Goal: Check status: Check status

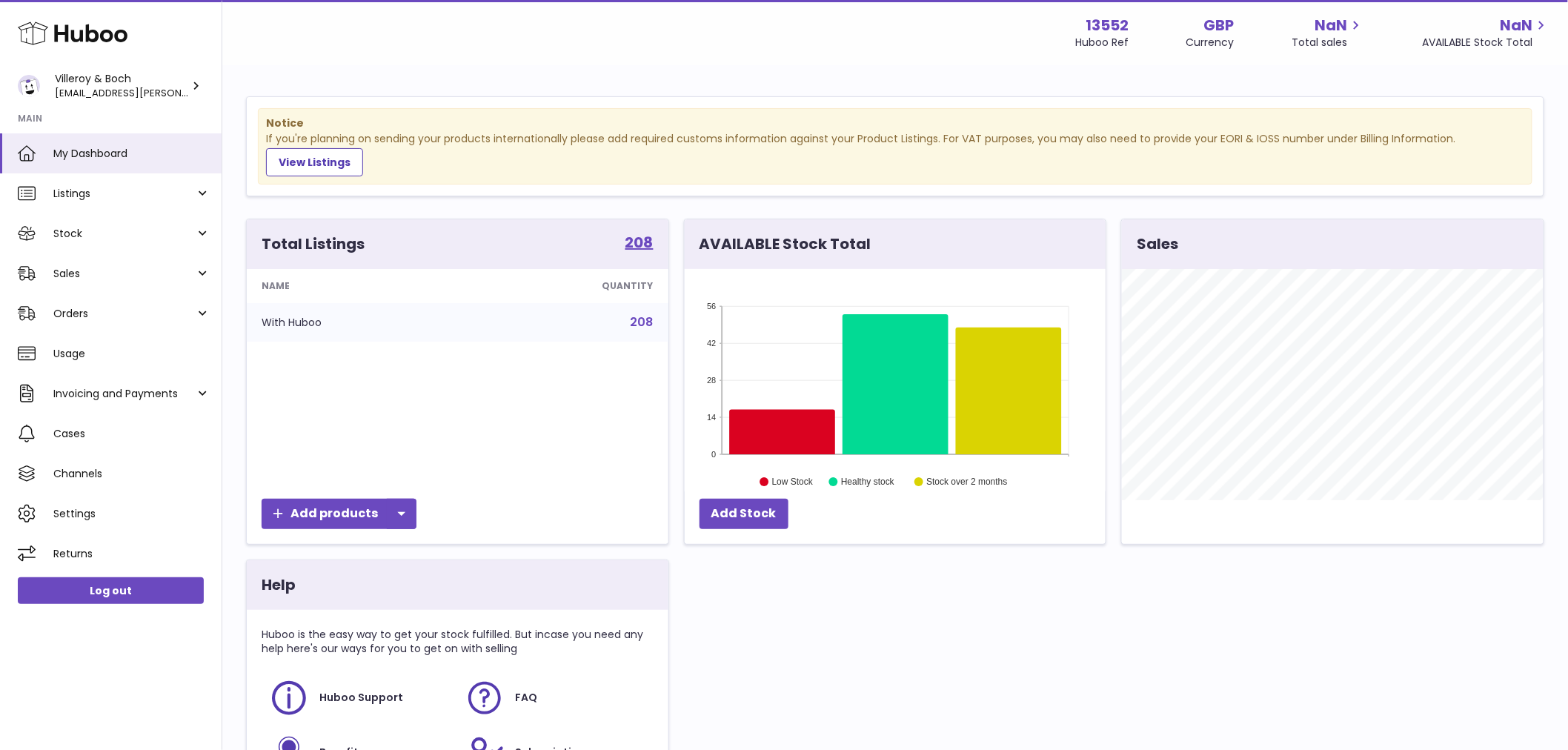
scroll to position [231, 421]
click at [82, 311] on span "Orders" at bounding box center [123, 313] width 142 height 14
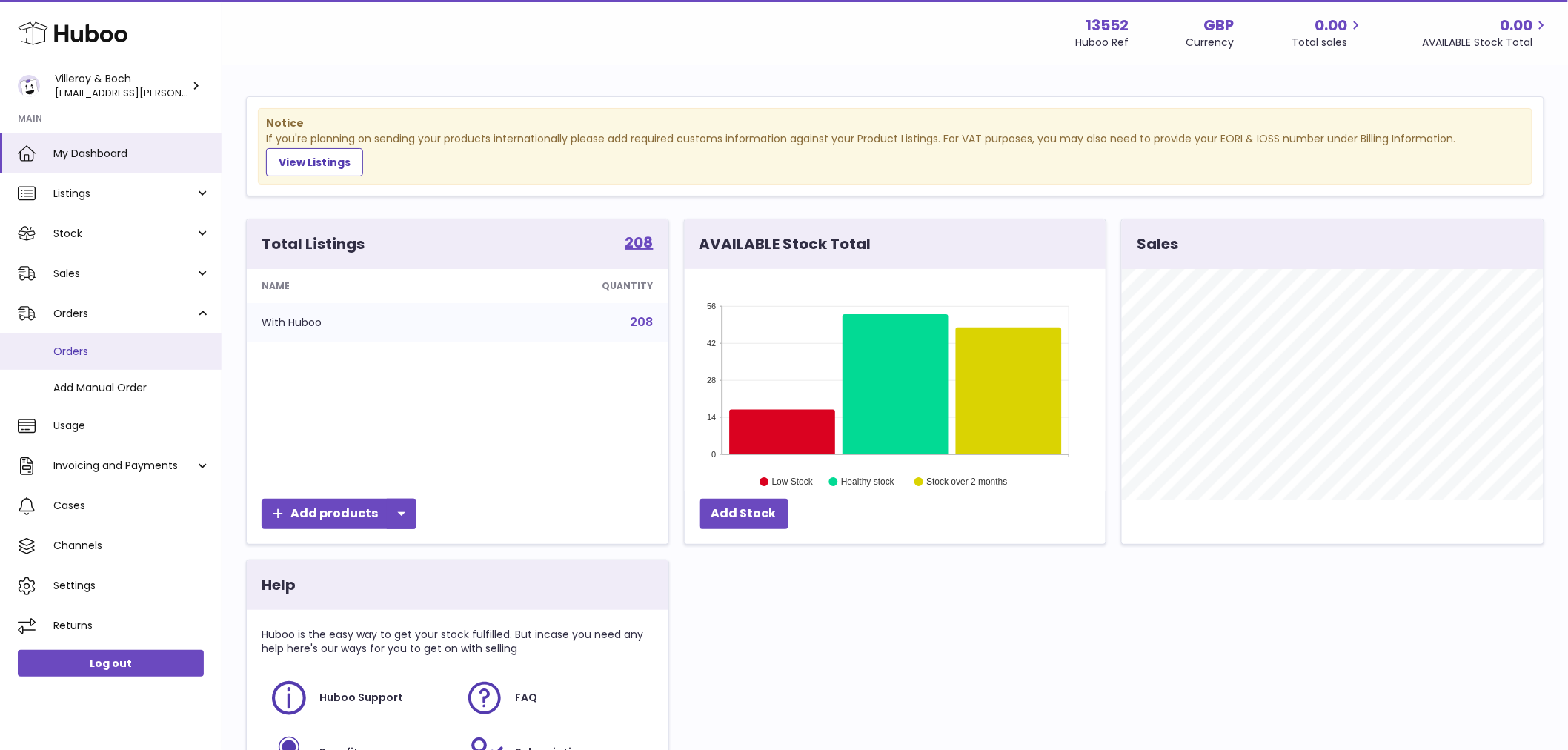
click at [78, 351] on span "Orders" at bounding box center [131, 352] width 157 height 14
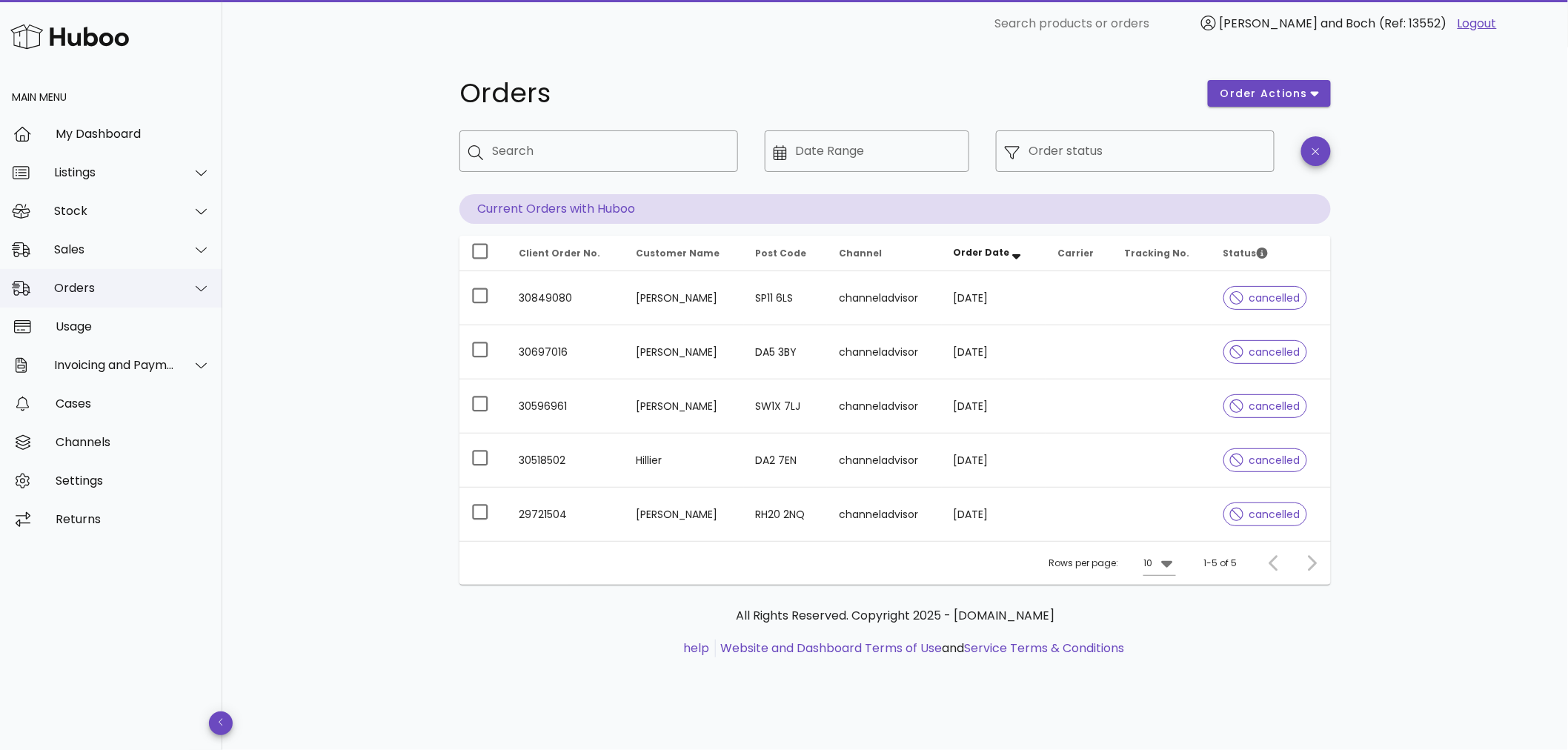
click at [70, 287] on div "Orders" at bounding box center [114, 288] width 120 height 14
click at [87, 256] on div "Sales" at bounding box center [114, 249] width 120 height 14
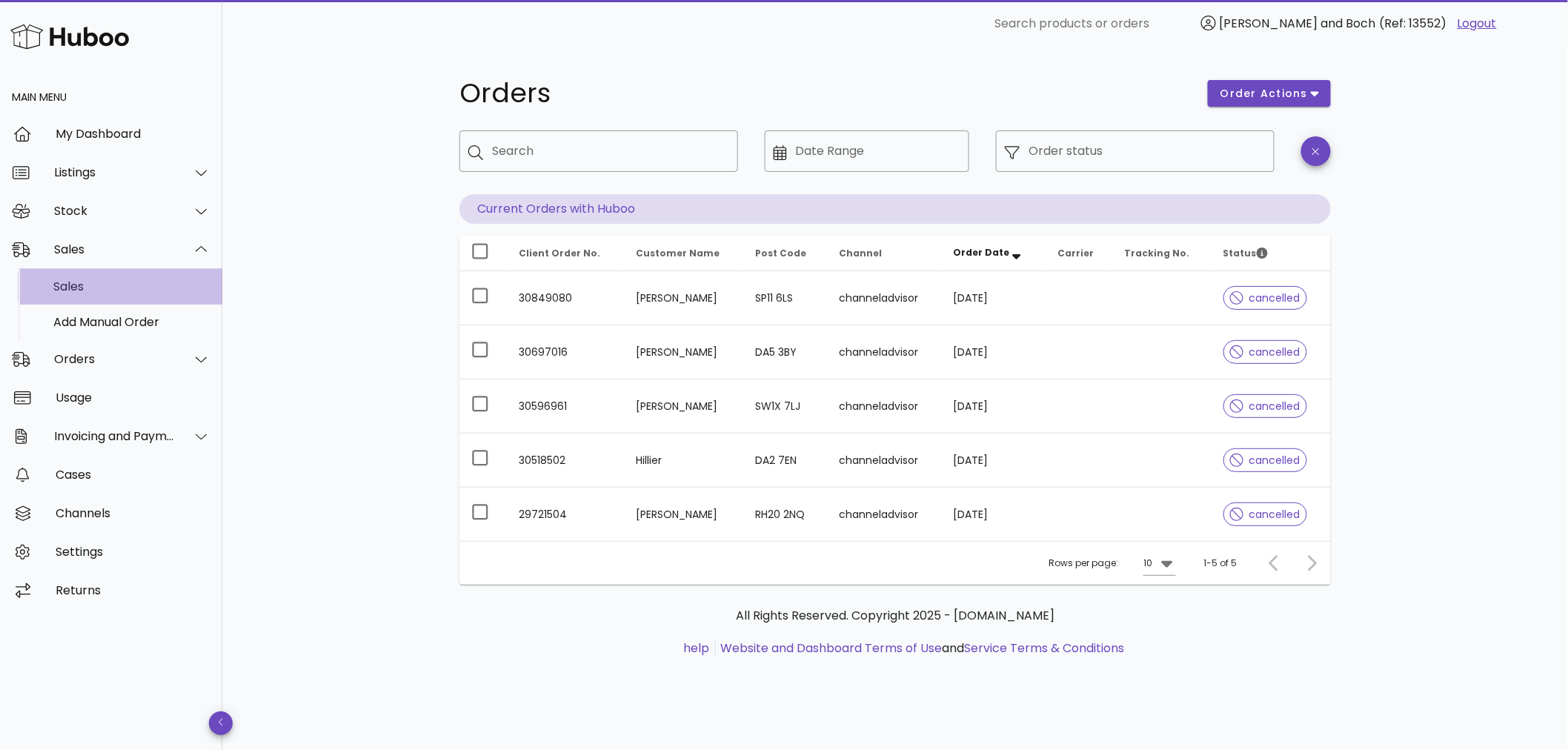
click at [74, 282] on div "Sales" at bounding box center [131, 286] width 157 height 14
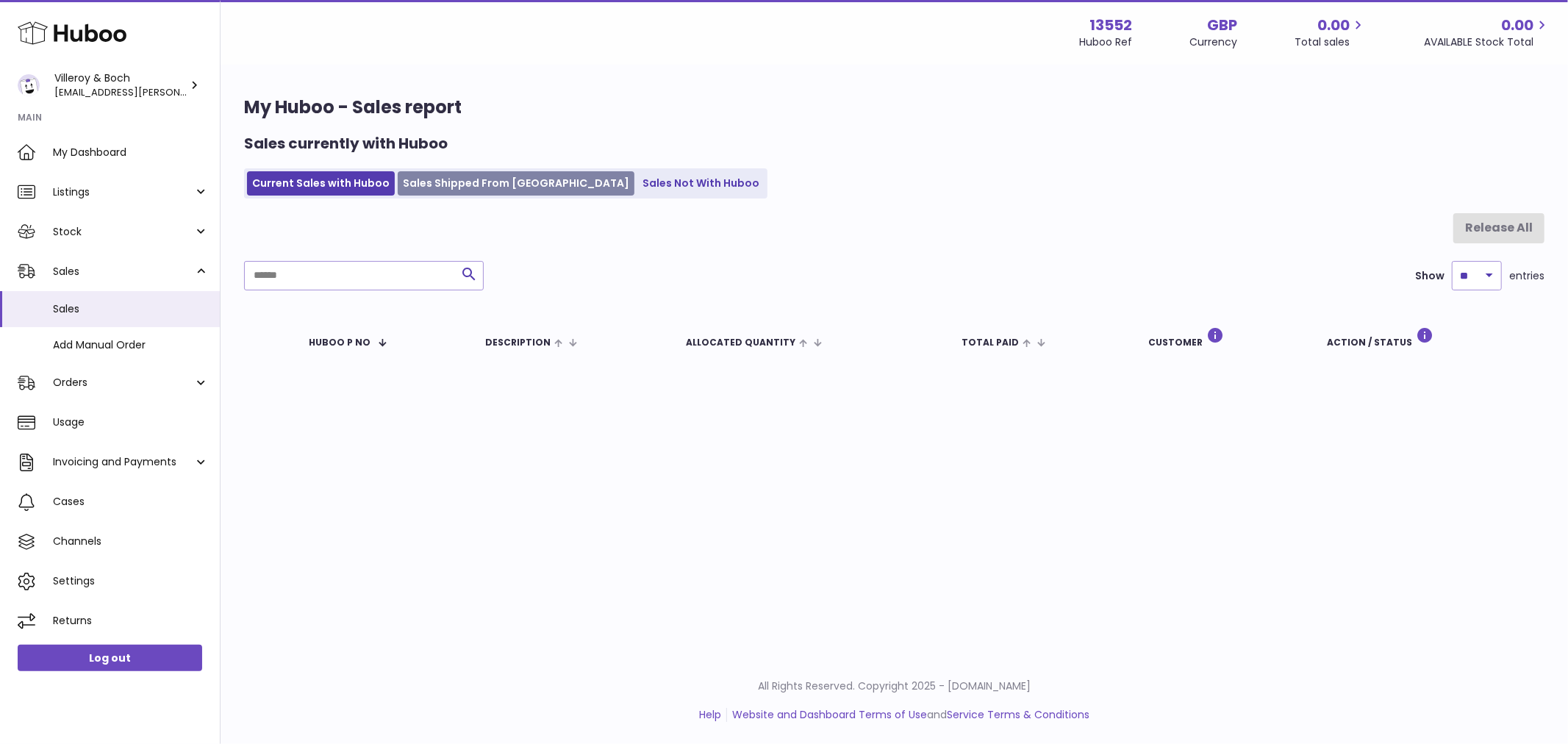
click at [461, 179] on link "Sales Shipped From [GEOGRAPHIC_DATA]" at bounding box center [516, 183] width 237 height 24
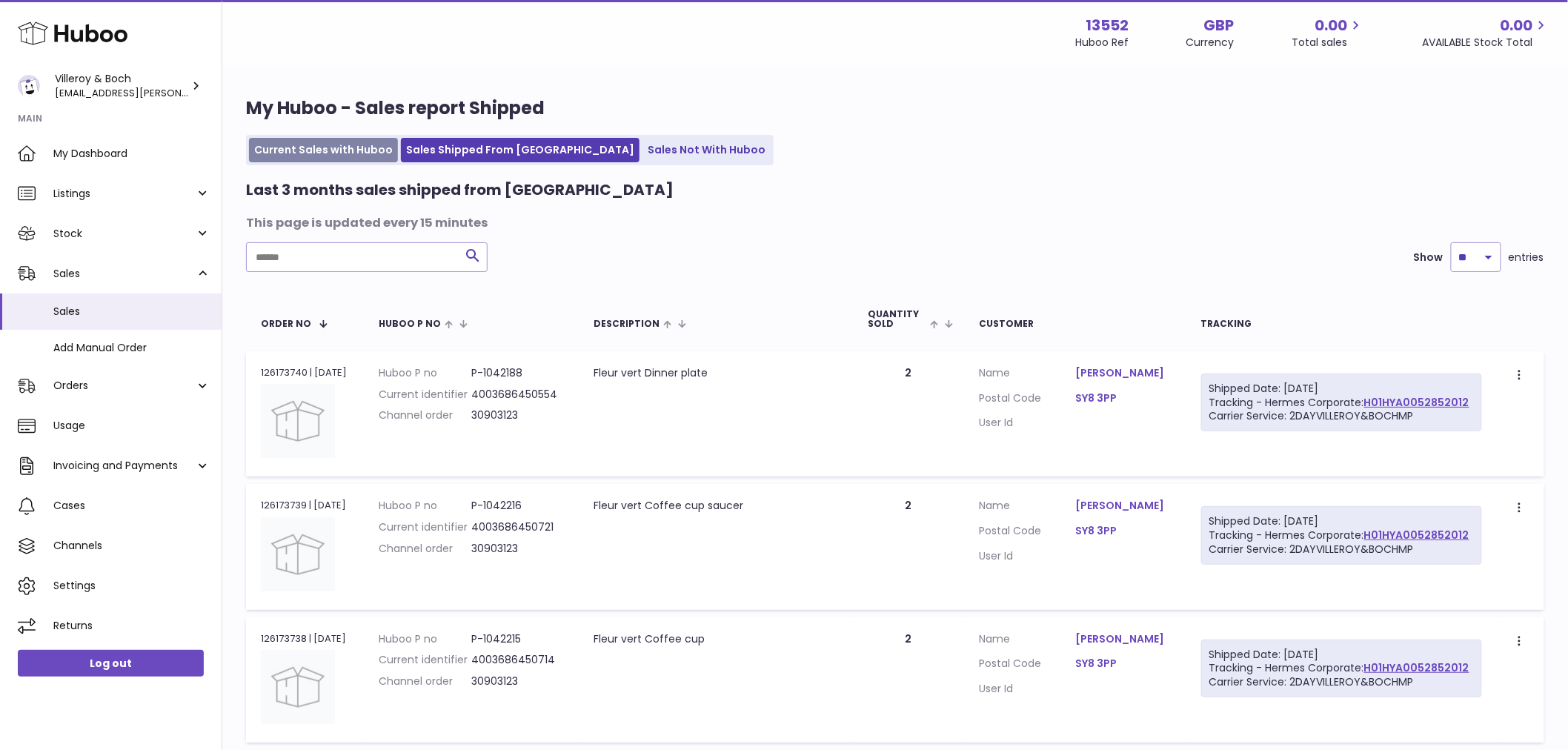
click at [338, 146] on link "Current Sales with Huboo" at bounding box center [323, 150] width 149 height 24
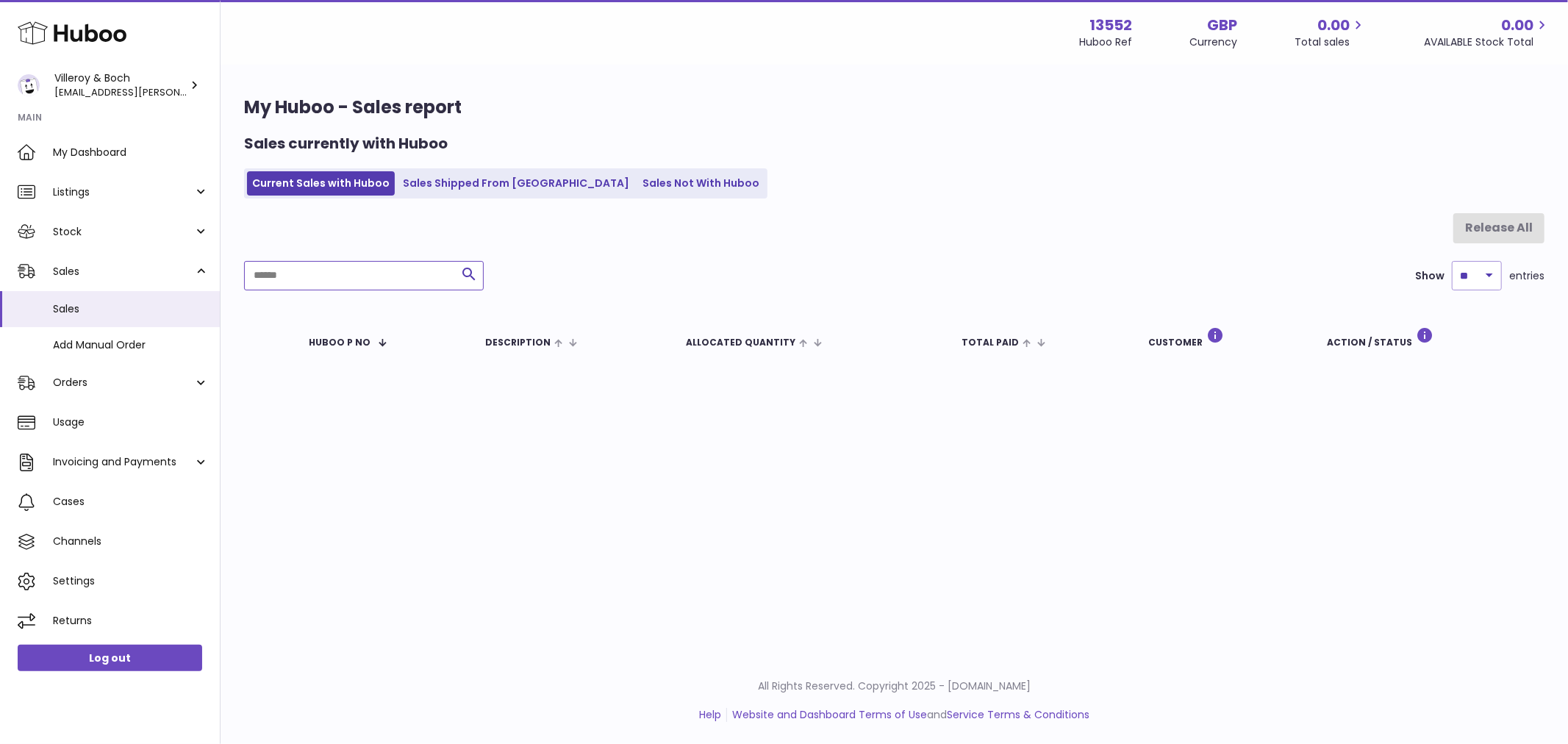
drag, startPoint x: 299, startPoint y: 281, endPoint x: 310, endPoint y: 280, distance: 11.0
click at [301, 281] on input "text" at bounding box center [363, 276] width 240 height 29
type input "****"
click at [122, 394] on link "Orders" at bounding box center [110, 383] width 220 height 40
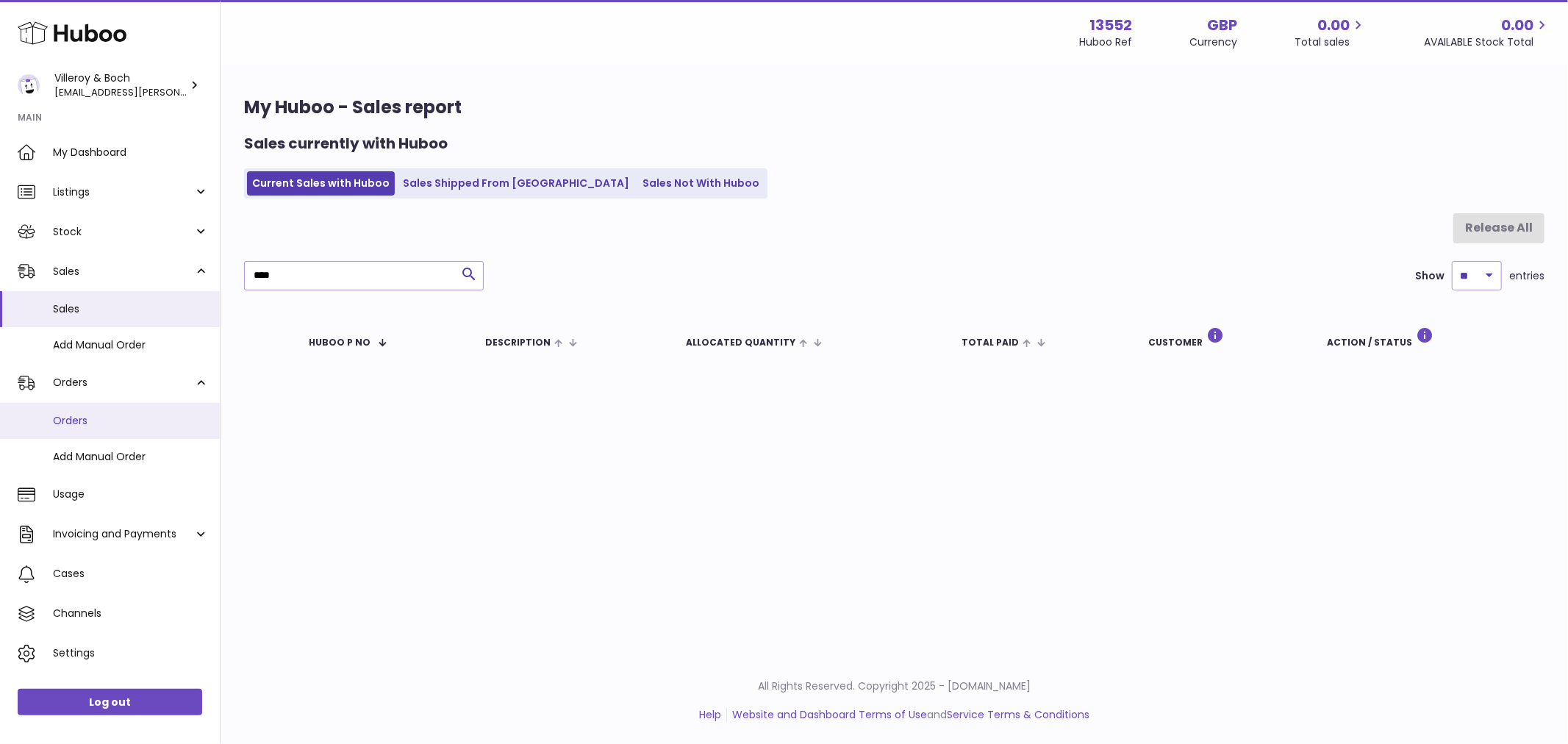
click at [109, 424] on span "Orders" at bounding box center [130, 421] width 155 height 14
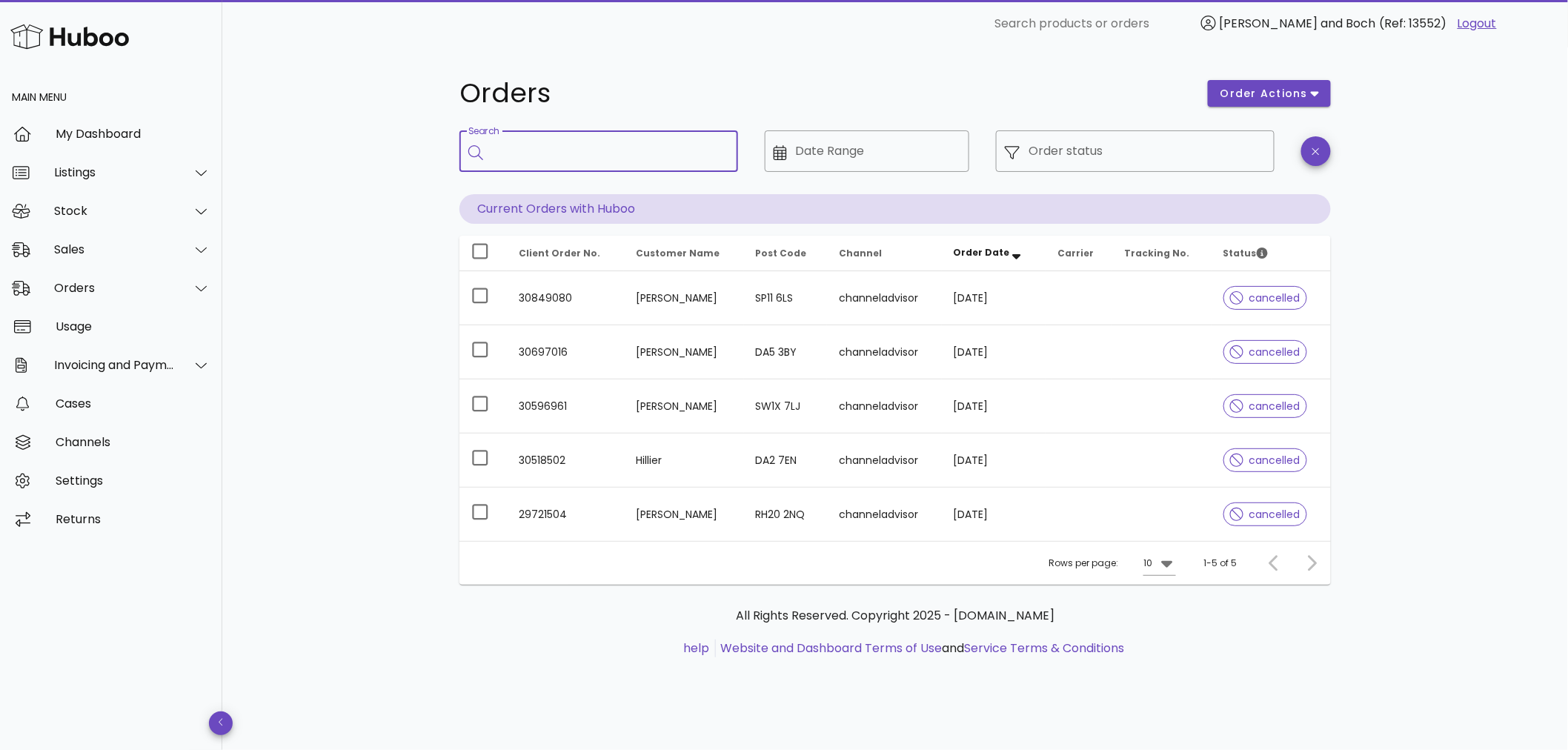
click at [640, 145] on input "Search" at bounding box center [608, 151] width 234 height 23
type input "****"
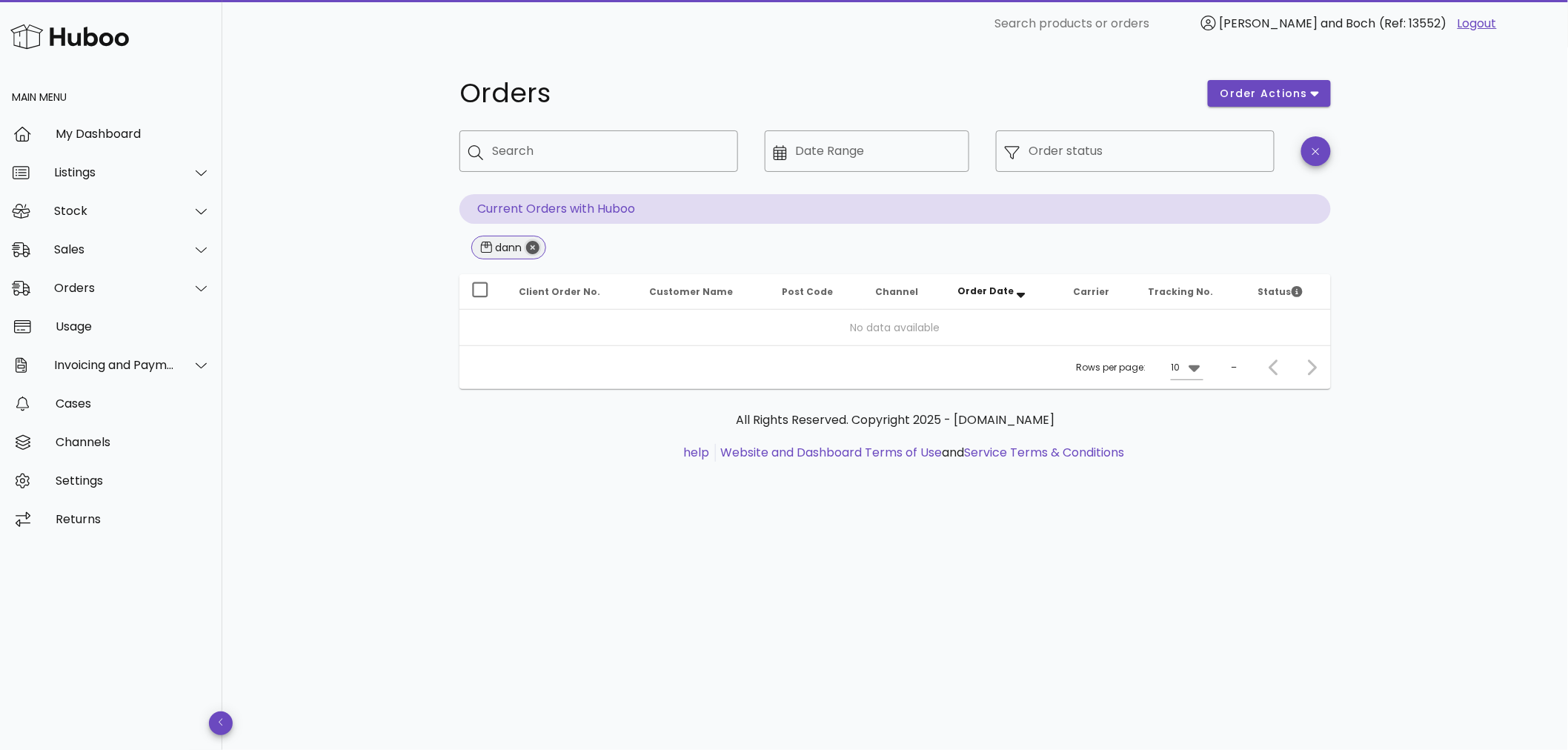
click at [534, 250] on icon "Close" at bounding box center [533, 248] width 14 height 14
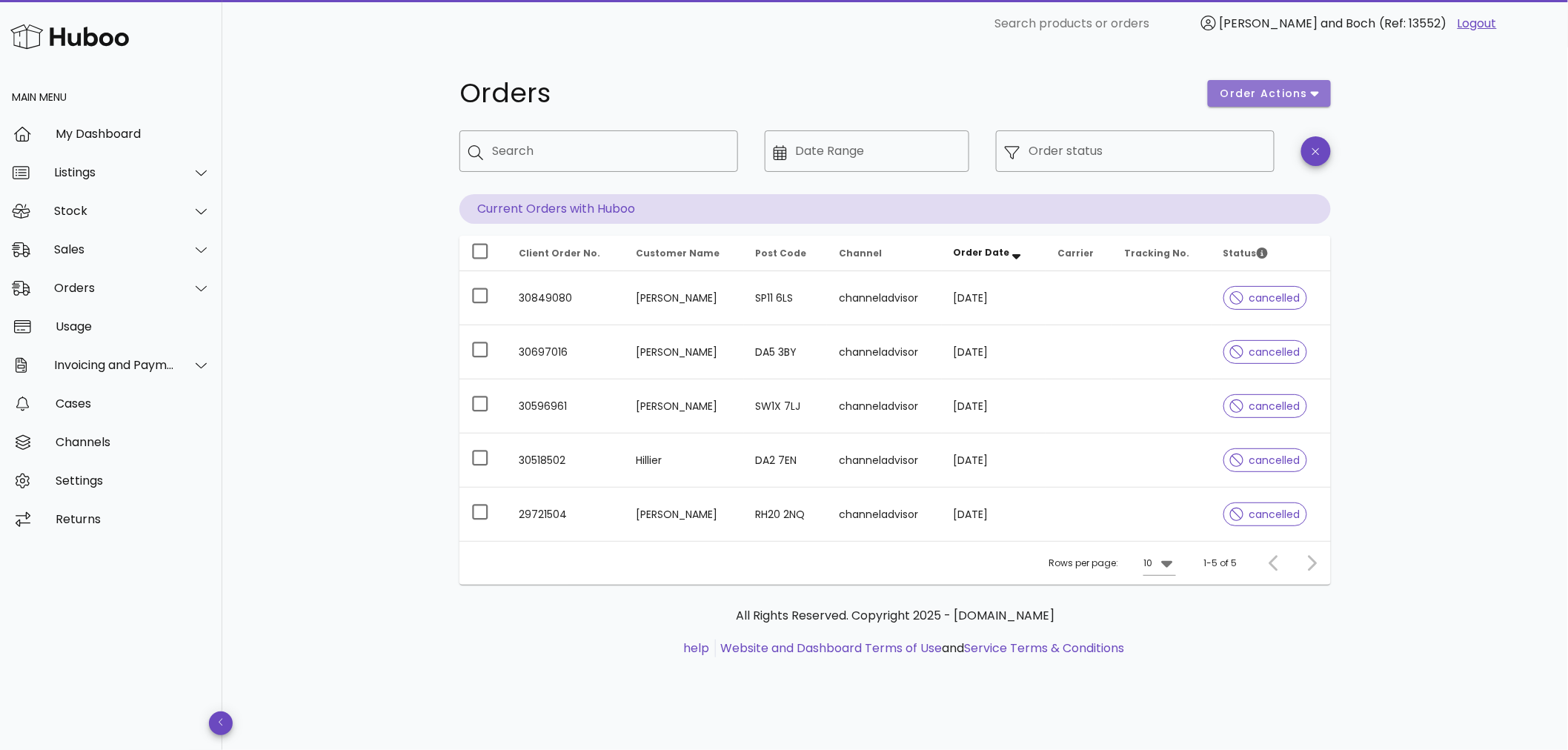
click at [1312, 90] on icon "button" at bounding box center [1315, 94] width 8 height 14
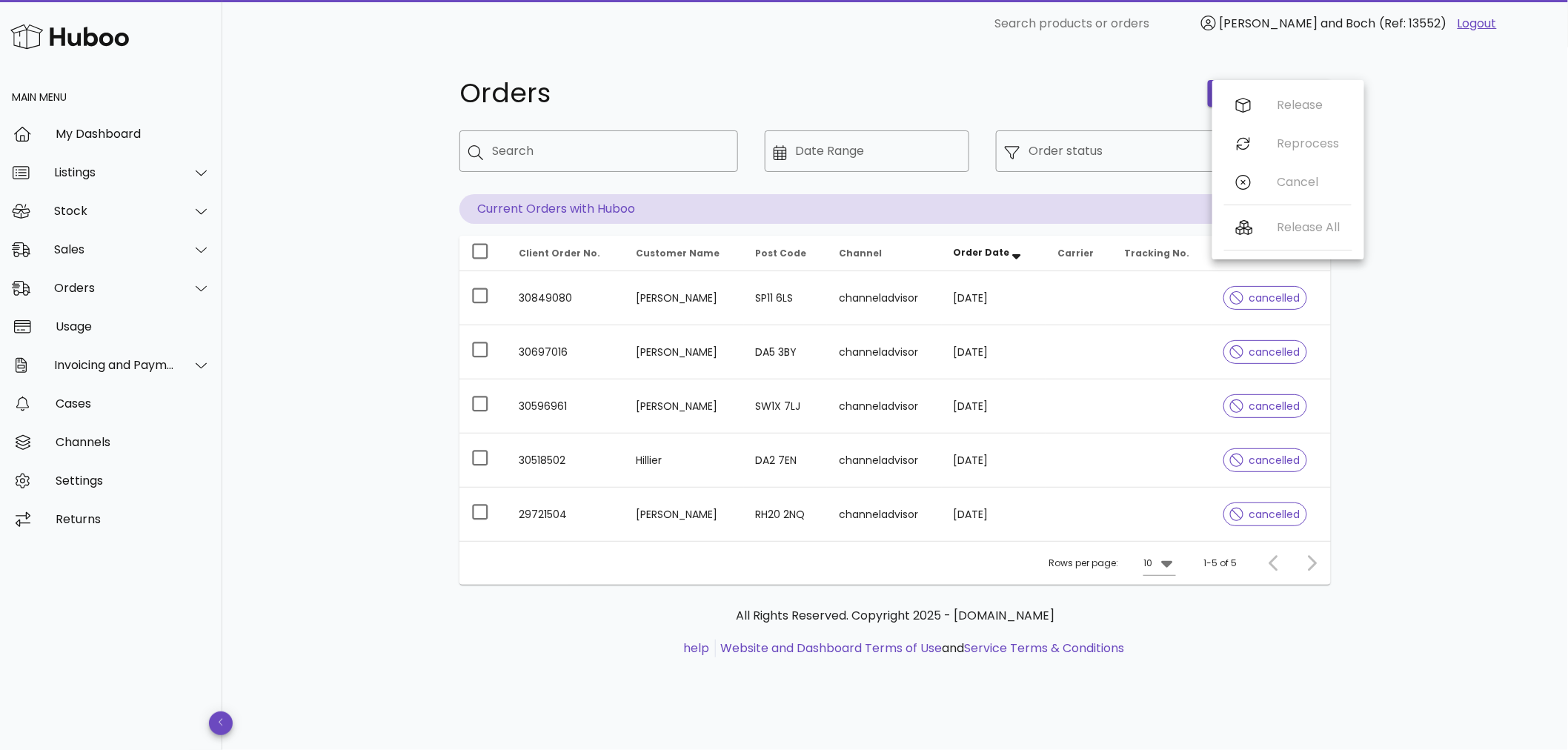
click at [1464, 126] on div "Orders order actions ​ Search ​ Date Range ​ Order status Current Orders with H…" at bounding box center [895, 398] width 1346 height 702
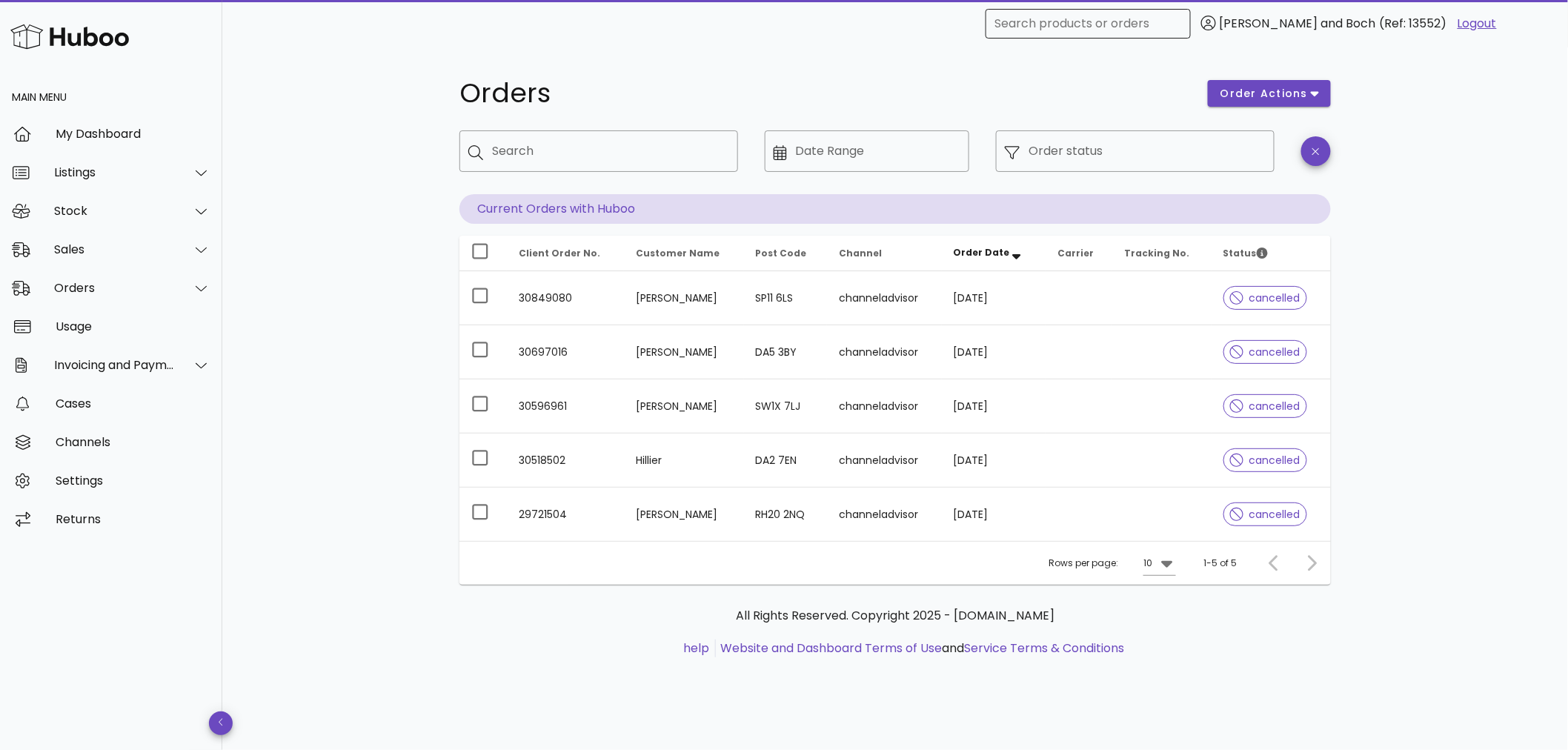
click at [1079, 23] on input "Search products or orders" at bounding box center [1088, 23] width 187 height 23
type input "****"
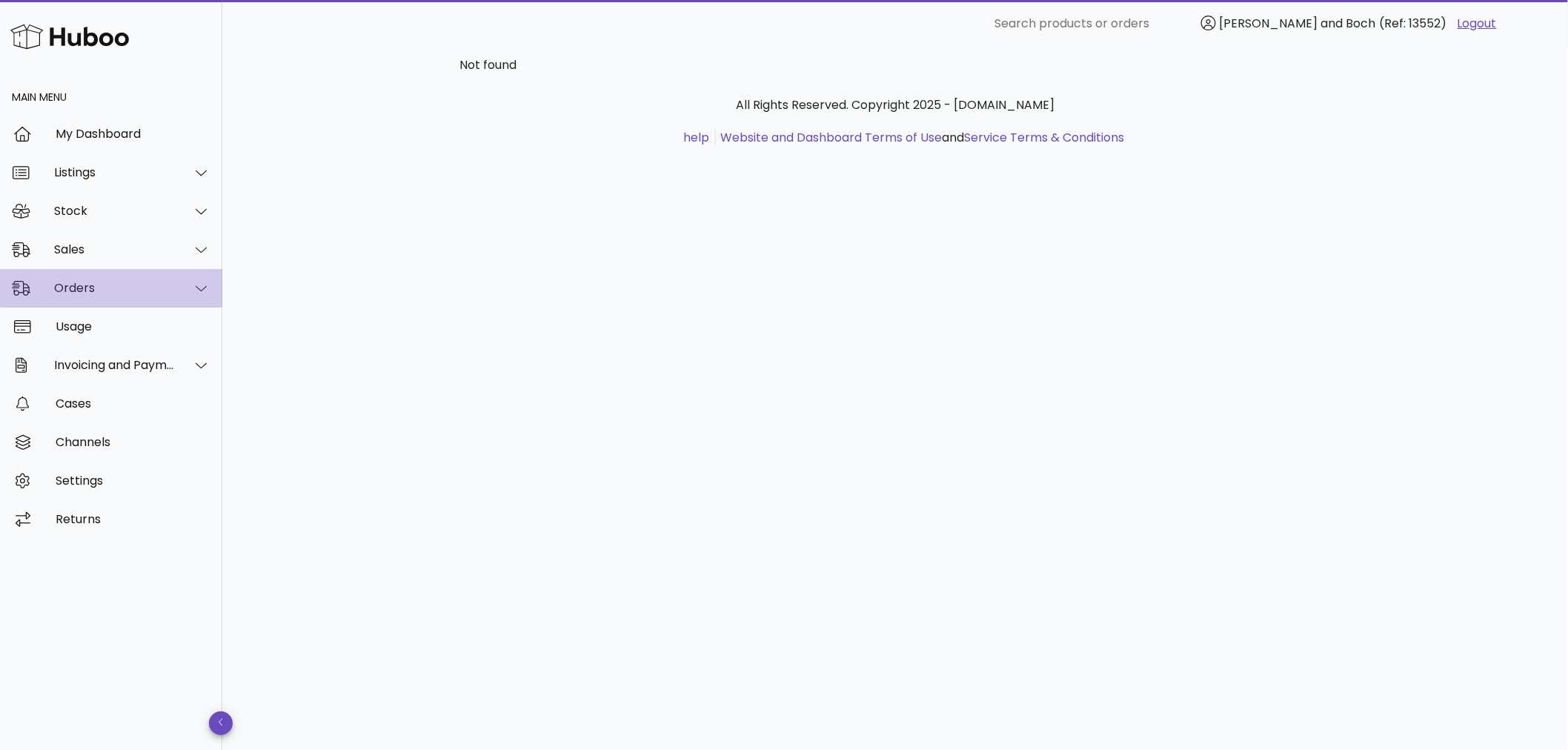
click at [96, 285] on div "Orders" at bounding box center [114, 288] width 120 height 14
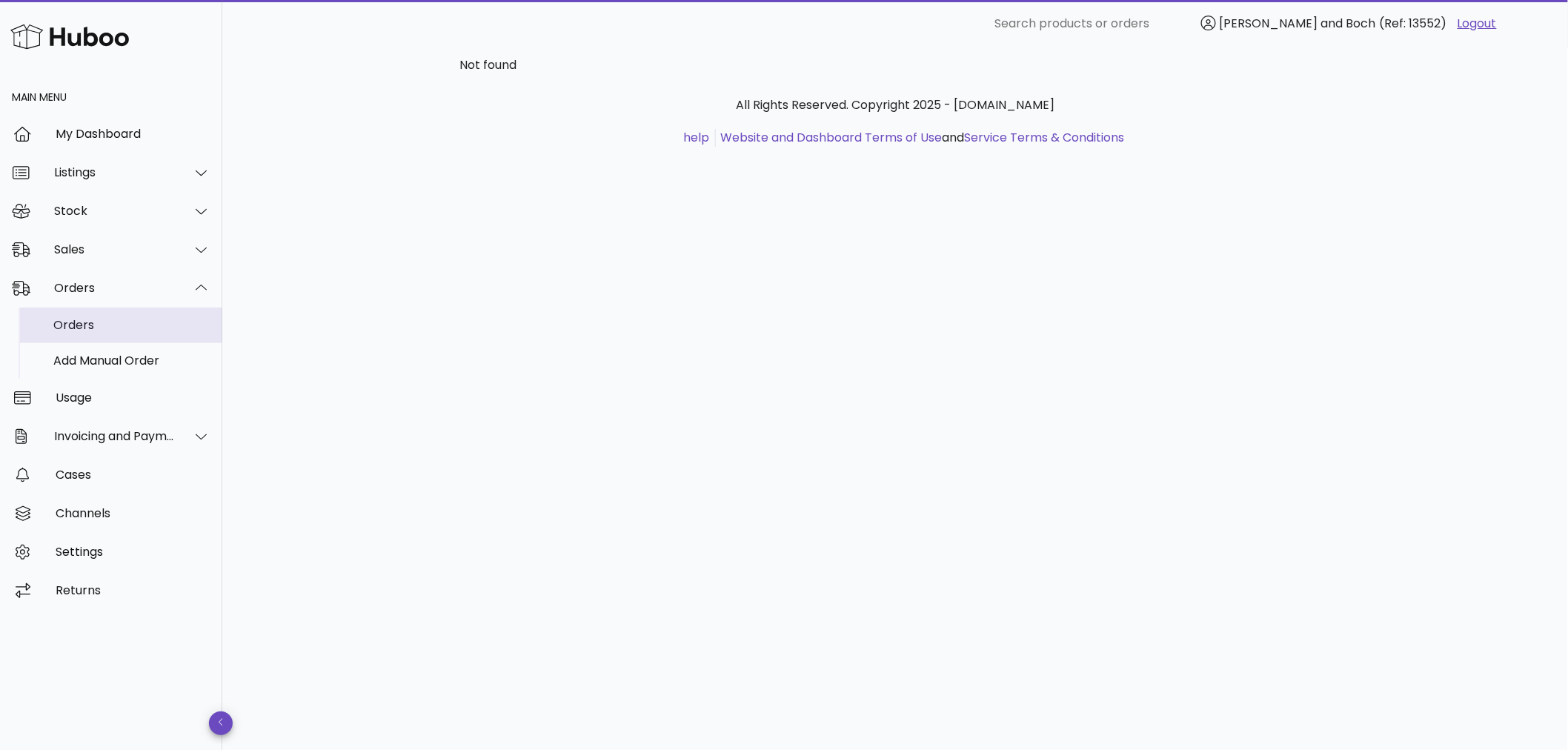
click at [87, 320] on div "Orders" at bounding box center [131, 325] width 157 height 14
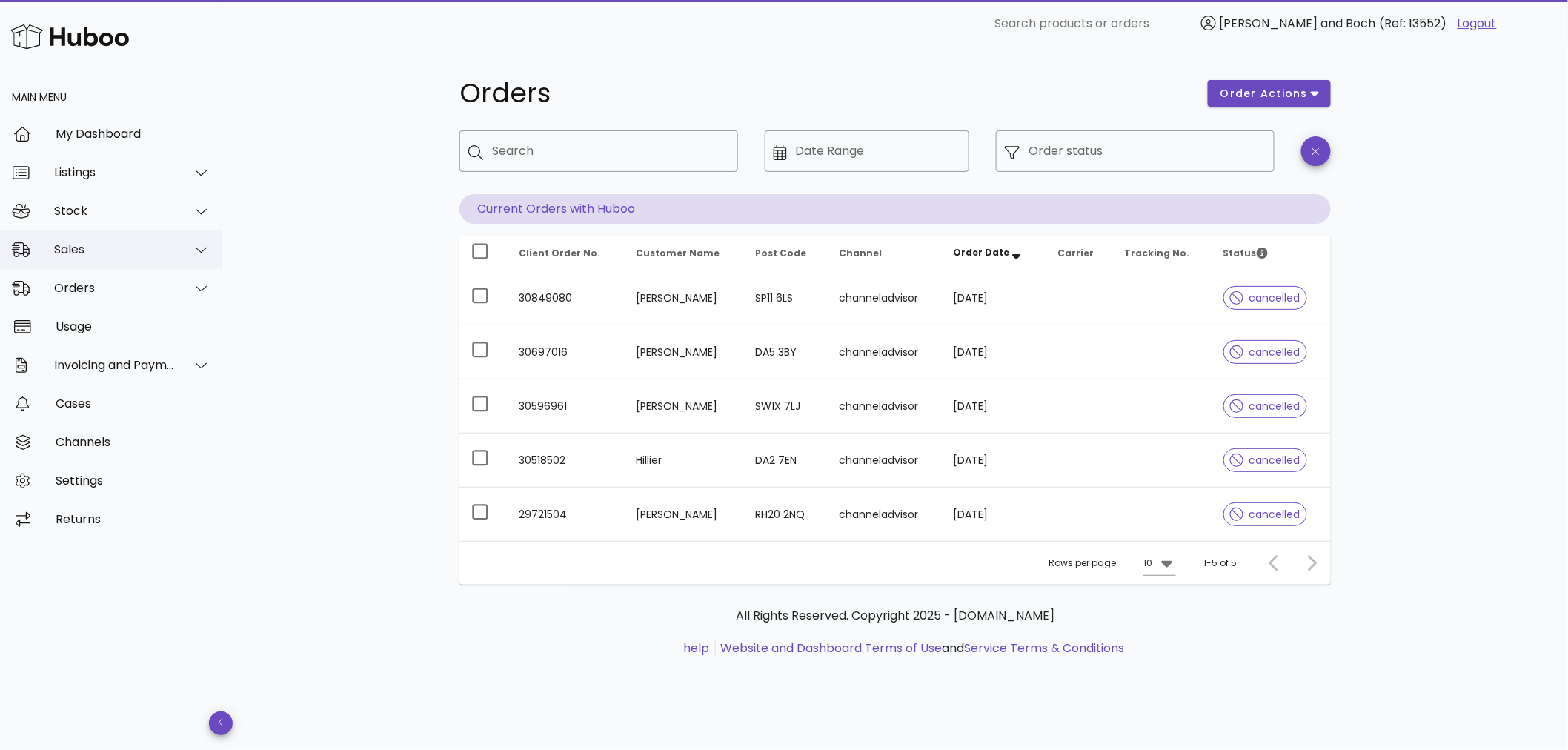
click at [99, 247] on div "Sales" at bounding box center [114, 249] width 120 height 14
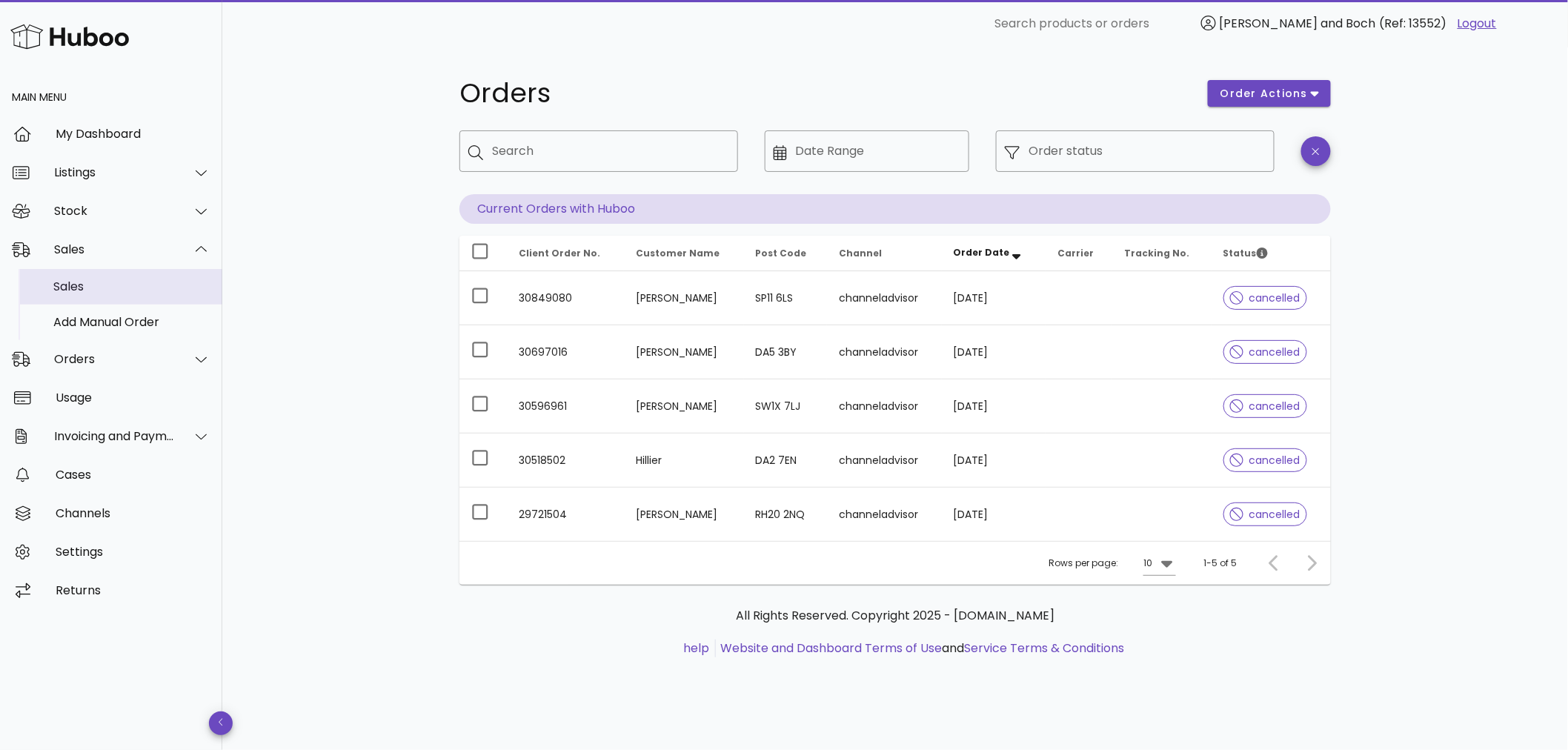
click at [81, 286] on div "Sales" at bounding box center [131, 286] width 157 height 14
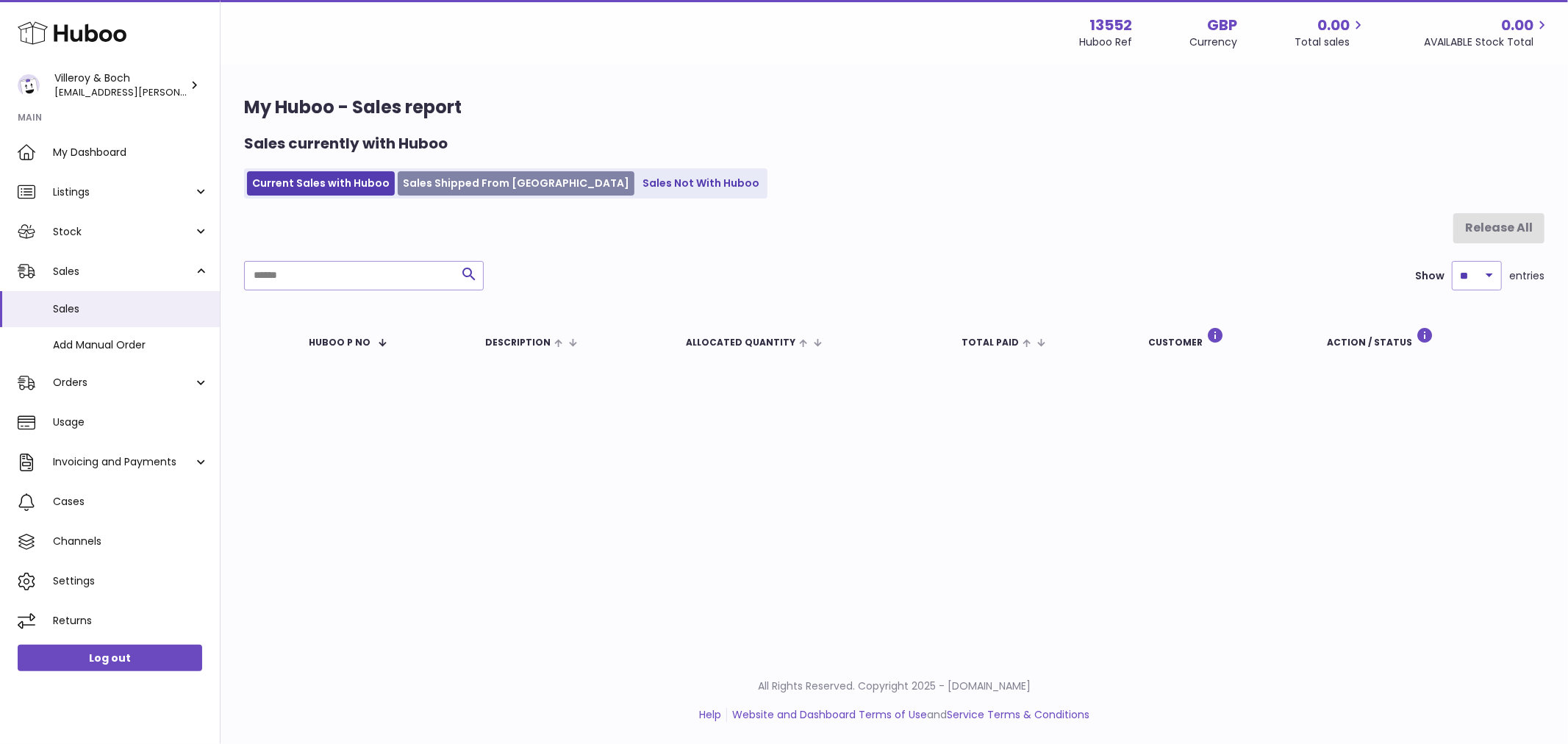
click at [473, 181] on link "Sales Shipped From [GEOGRAPHIC_DATA]" at bounding box center [516, 183] width 237 height 24
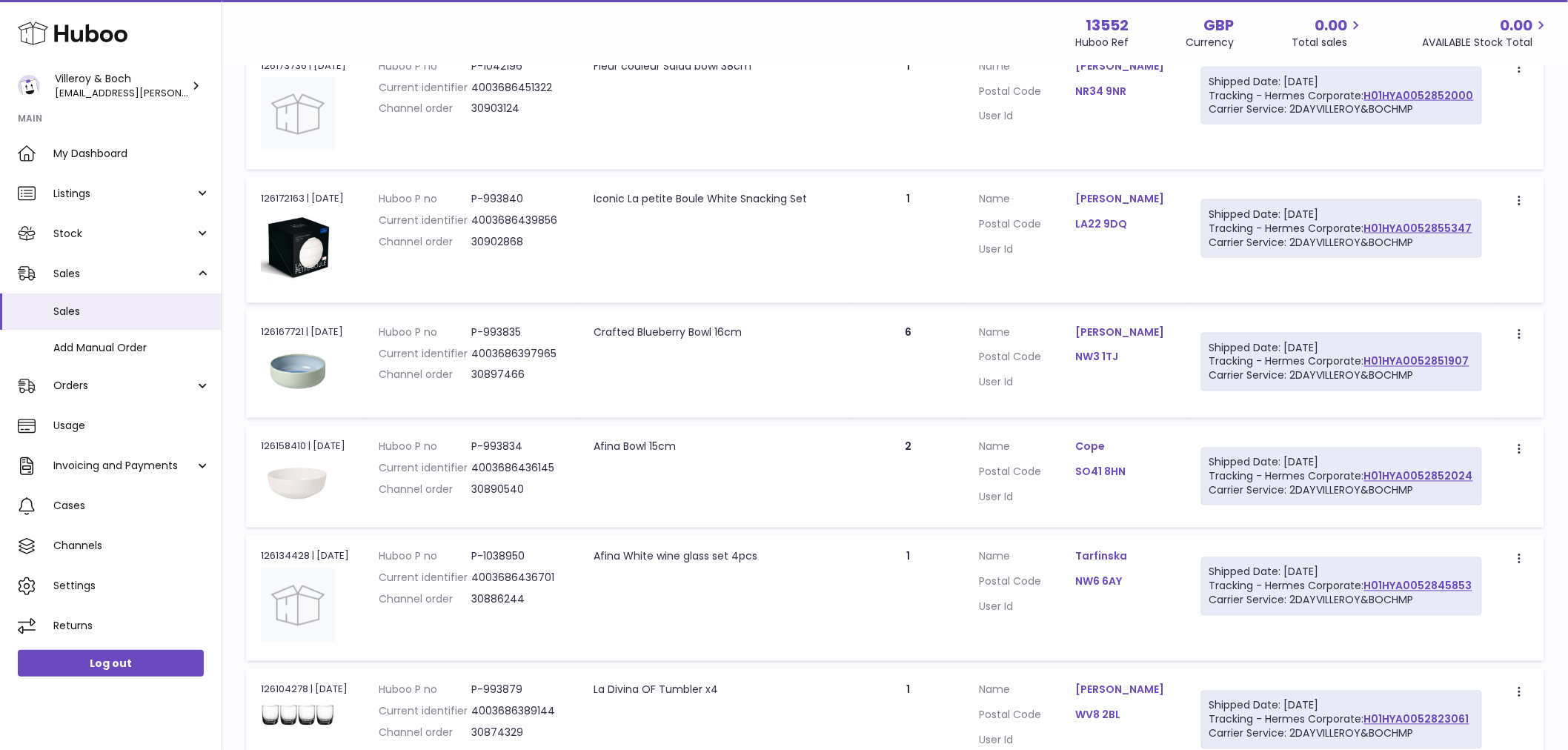
scroll to position [823, 0]
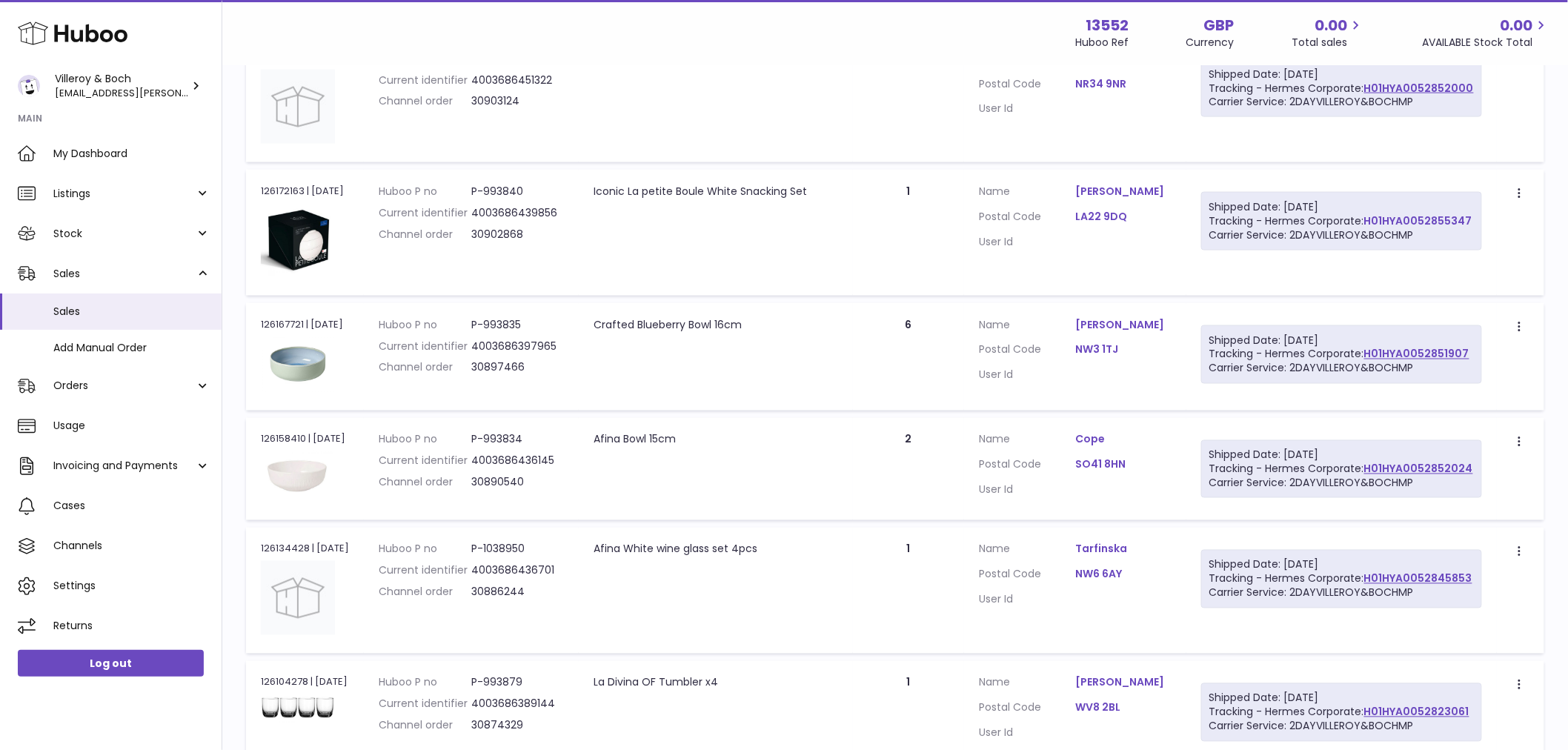
click at [1446, 223] on link "H01HYA0052855347" at bounding box center [1418, 220] width 108 height 15
